Goal: Task Accomplishment & Management: Manage account settings

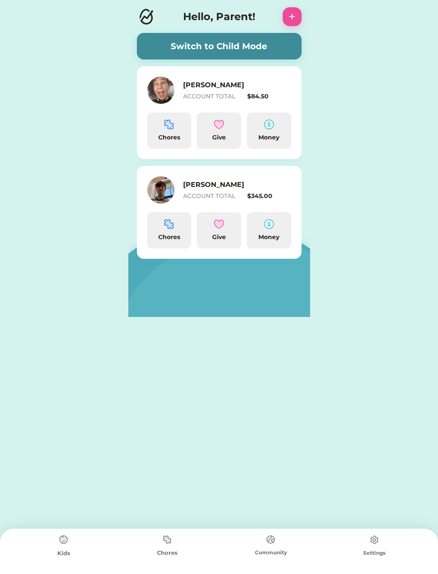
click at [267, 127] on img at bounding box center [269, 124] width 10 height 10
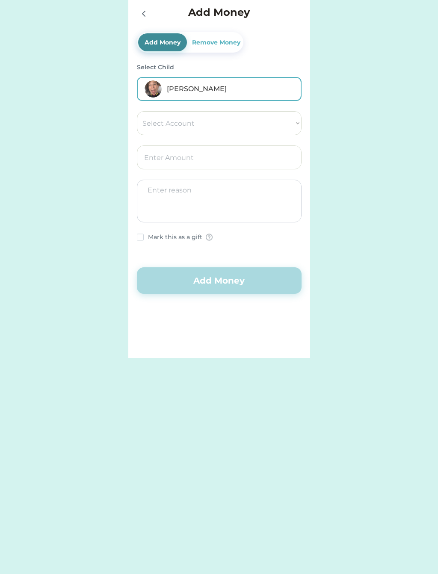
click at [146, 120] on select "Select Account Give Spend Save" at bounding box center [219, 123] width 165 height 24
select select ""1348695171700984260__LOOKUP__1662338892188x486215676091957250""
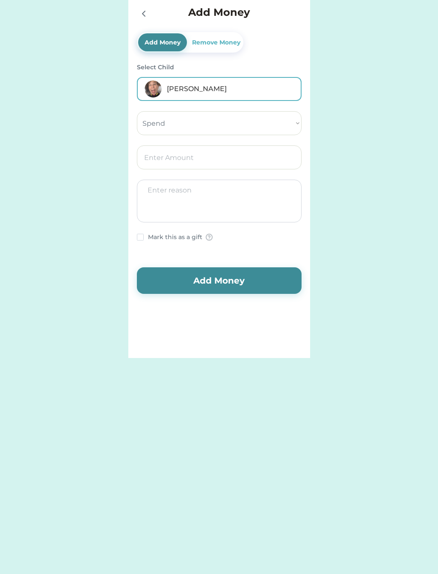
click at [144, 152] on input "input" at bounding box center [219, 158] width 165 height 24
type input "10.00"
click at [184, 279] on button "Add Money" at bounding box center [219, 280] width 165 height 27
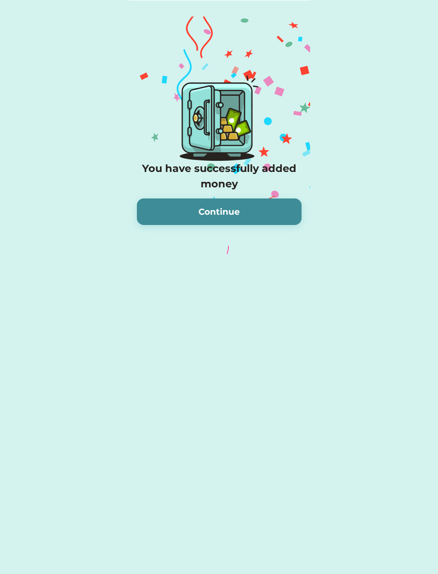
click at [194, 210] on button "Continue" at bounding box center [219, 212] width 165 height 27
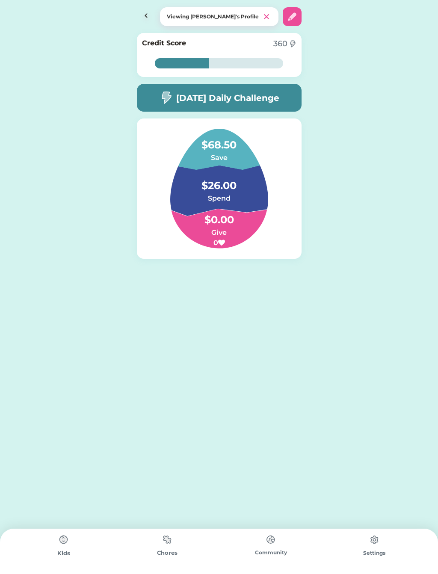
click at [142, 9] on img at bounding box center [146, 16] width 19 height 19
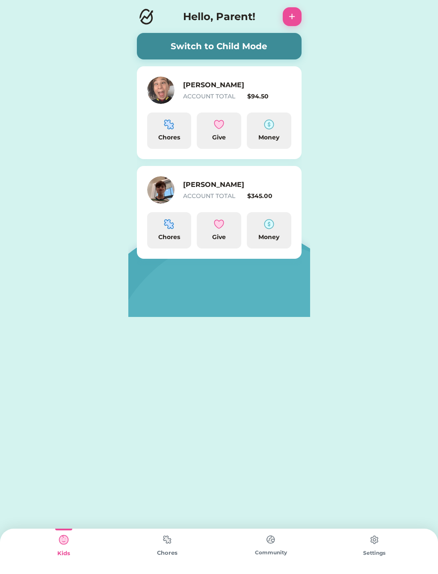
click at [73, 86] on div "Switch to Child Mode [PERSON_NAME] ACCOUNT TOTAL $94.50 Chores Give Money [PERS…" at bounding box center [219, 158] width 438 height 317
click at [268, 227] on img at bounding box center [269, 224] width 10 height 10
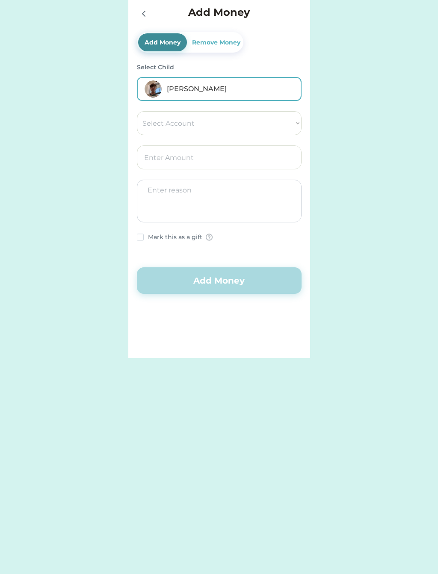
click at [151, 122] on select "Select Account Give Save Spend" at bounding box center [219, 123] width 165 height 24
select select ""1348695171700984260__LOOKUP__1662338918408x766351591269990400""
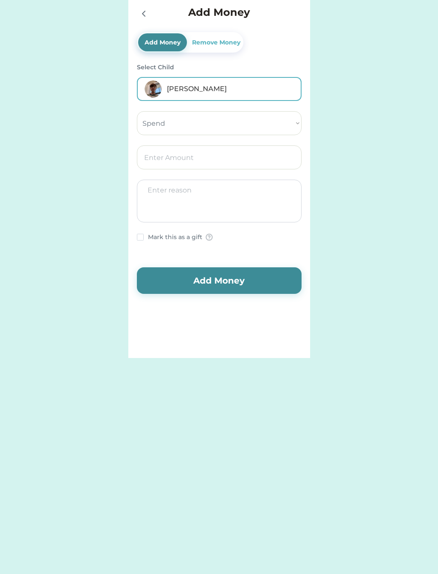
click at [142, 154] on input "input" at bounding box center [219, 158] width 165 height 24
type input "17.00"
click at [200, 278] on button "Add Money" at bounding box center [219, 280] width 165 height 27
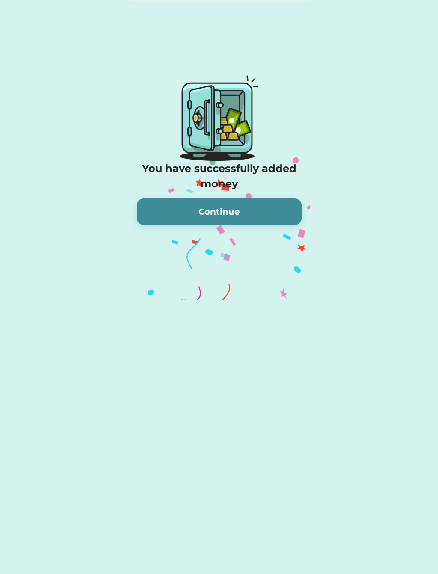
click at [203, 211] on button "Continue" at bounding box center [219, 212] width 165 height 27
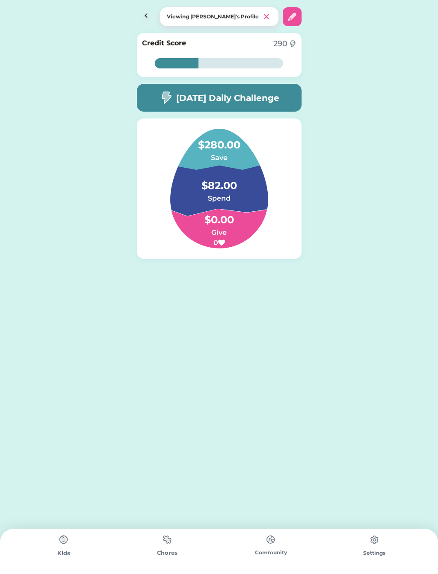
click at [146, 12] on img at bounding box center [146, 16] width 19 height 19
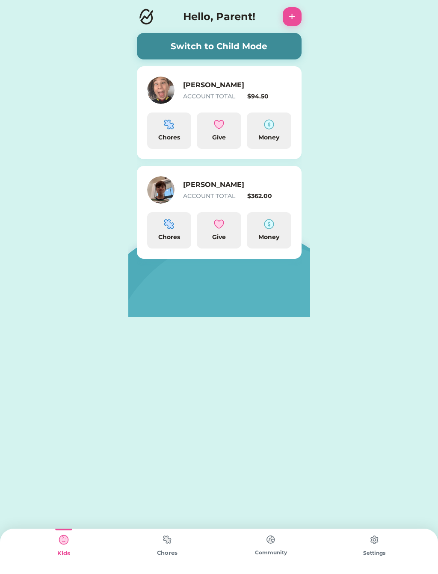
click at [245, 88] on h6 "[PERSON_NAME]" at bounding box center [226, 85] width 86 height 10
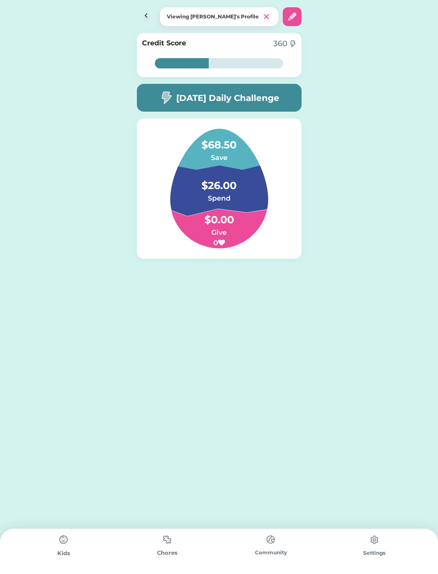
click at [138, 7] on img at bounding box center [146, 16] width 19 height 19
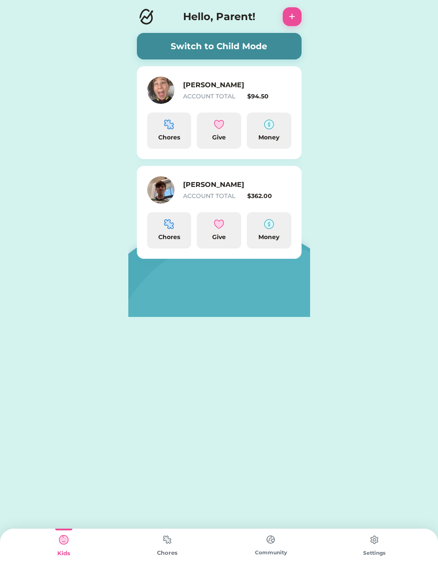
click at [259, 95] on div "$94.50" at bounding box center [269, 96] width 44 height 9
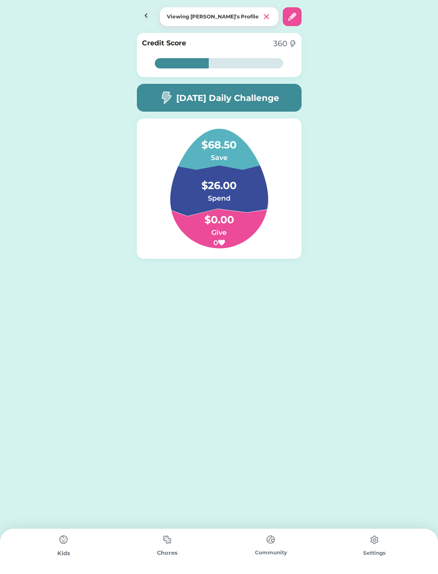
click at [142, 16] on img at bounding box center [146, 16] width 19 height 19
